Goal: Transaction & Acquisition: Purchase product/service

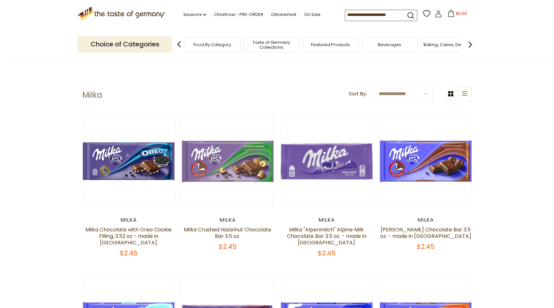
scroll to position [41, 0]
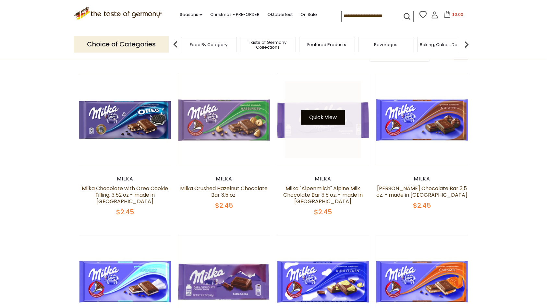
click at [314, 121] on button "Quick View" at bounding box center [323, 117] width 44 height 15
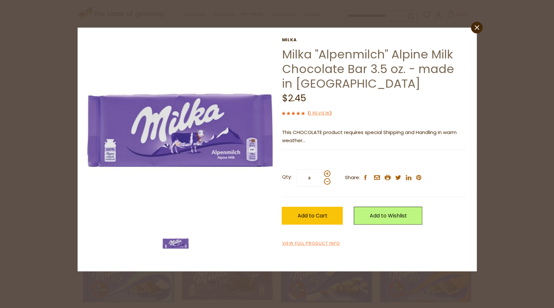
click at [299, 138] on p "This CHOCOLATE product requires special Shipping and Handling in warm weather" at bounding box center [374, 137] width 185 height 16
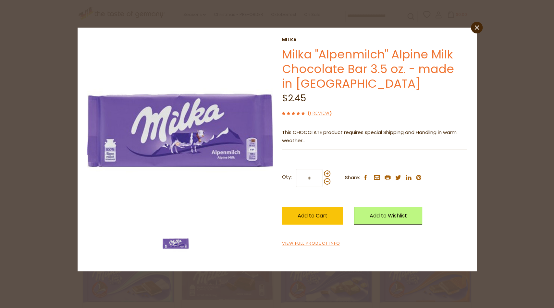
click at [360, 73] on link "Milka "Alpenmilch" Alpine Milk Chocolate Bar 3.5 oz. - made in [GEOGRAPHIC_DATA]" at bounding box center [368, 69] width 172 height 46
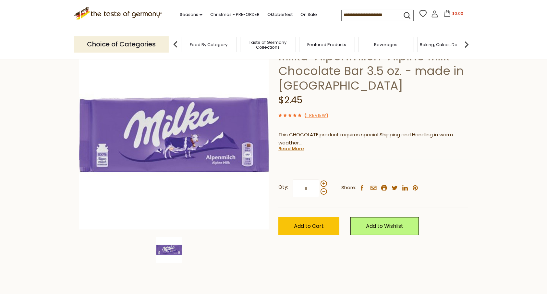
scroll to position [54, 0]
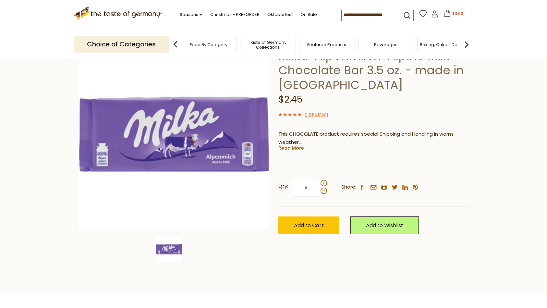
click at [295, 147] on link "Read More" at bounding box center [292, 148] width 26 height 6
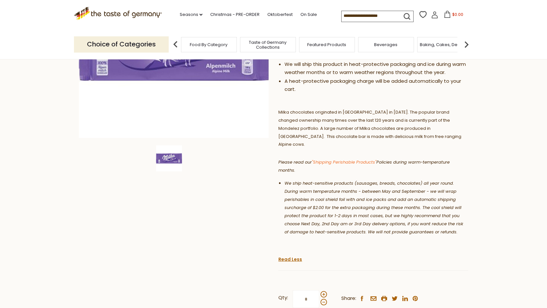
scroll to position [145, 0]
click at [348, 201] on em "We ship heat-sensitive products (sausages, breads, chocolates) all year round. …" at bounding box center [374, 207] width 179 height 55
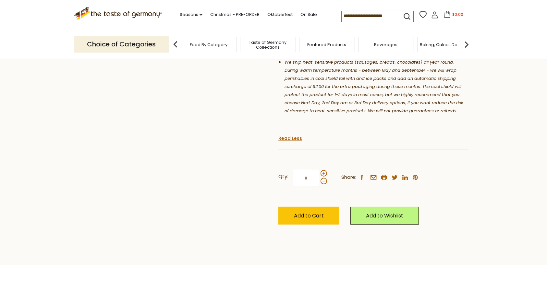
scroll to position [232, 0]
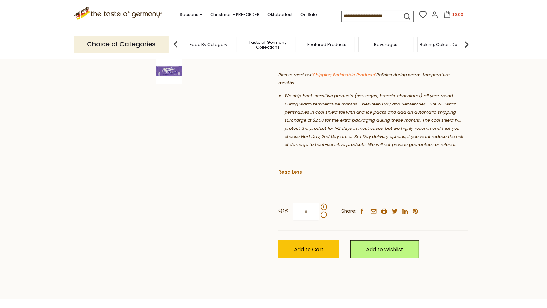
click at [302, 176] on div "Current stock: 0" at bounding box center [374, 178] width 190 height 4
click at [296, 169] on link "Read Less" at bounding box center [291, 172] width 24 height 6
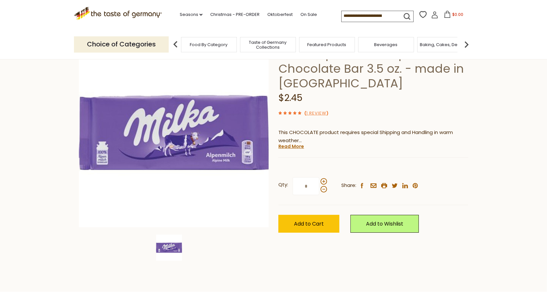
scroll to position [55, 0]
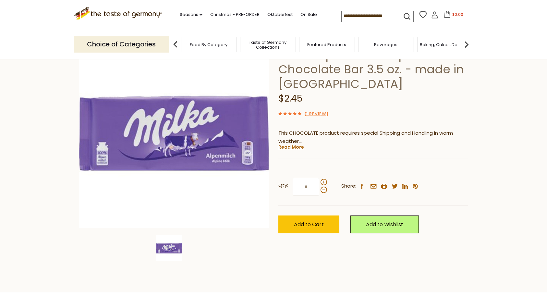
click at [297, 149] on link "Read More" at bounding box center [292, 147] width 26 height 6
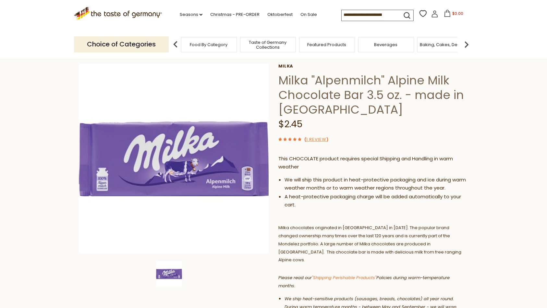
scroll to position [0, 0]
